Goal: Obtain resource: Download file/media

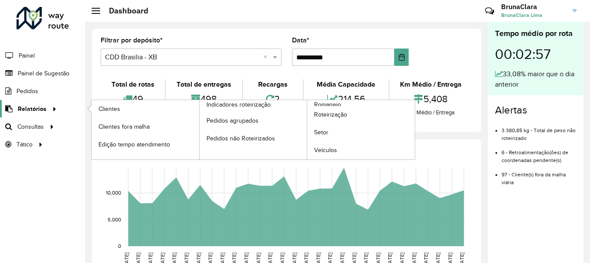
click at [39, 111] on span "Relatórios" at bounding box center [32, 108] width 29 height 9
click at [96, 109] on link "Clientes" at bounding box center [145, 108] width 108 height 17
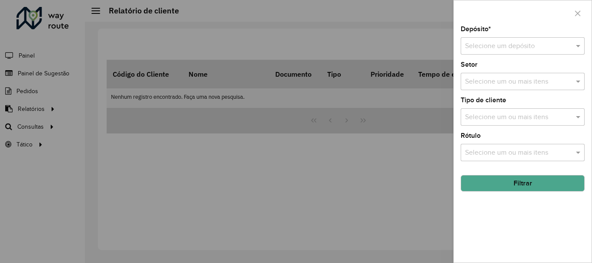
click at [495, 44] on input "text" at bounding box center [514, 46] width 98 height 10
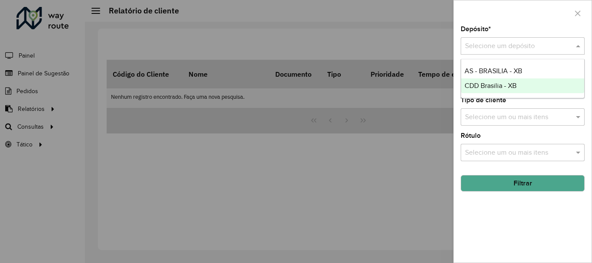
click at [479, 89] on span "CDD Brasilia - XB" at bounding box center [491, 85] width 52 height 7
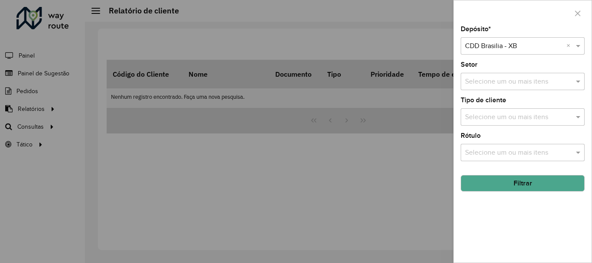
click at [542, 185] on button "Filtrar" at bounding box center [523, 183] width 124 height 16
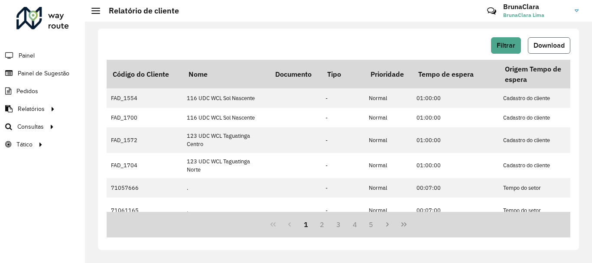
click at [568, 46] on button "Download" at bounding box center [549, 45] width 42 height 16
